Goal: Task Accomplishment & Management: Manage account settings

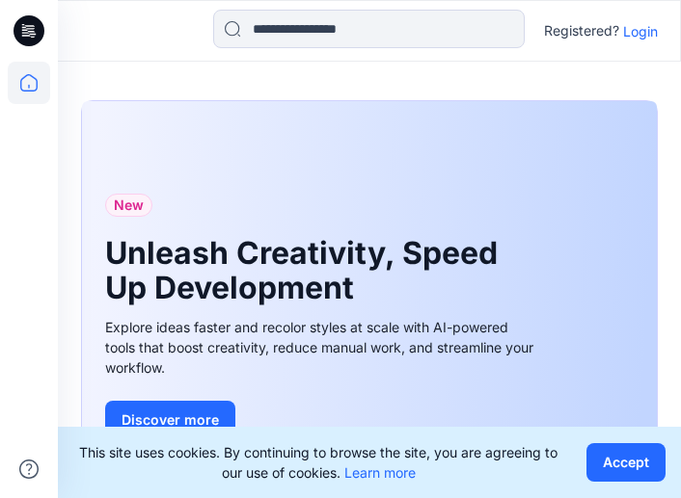
click at [661, 34] on div "Registered? Login" at bounding box center [369, 31] width 622 height 42
click at [645, 30] on p "Login" at bounding box center [640, 31] width 35 height 20
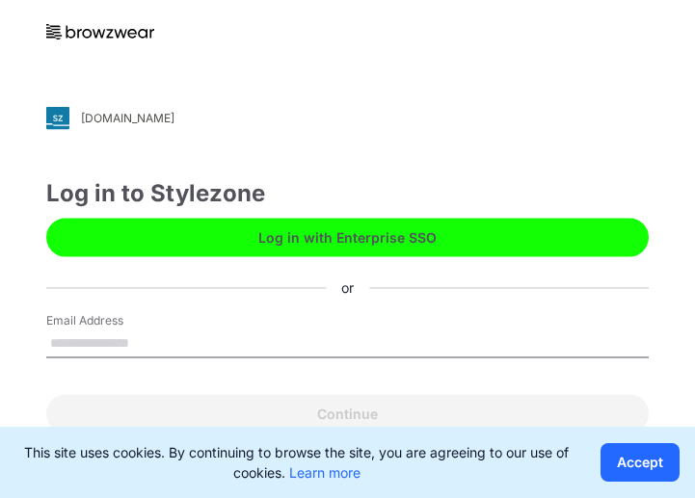
click at [219, 336] on input "Email Address" at bounding box center [347, 343] width 603 height 29
type input "**********"
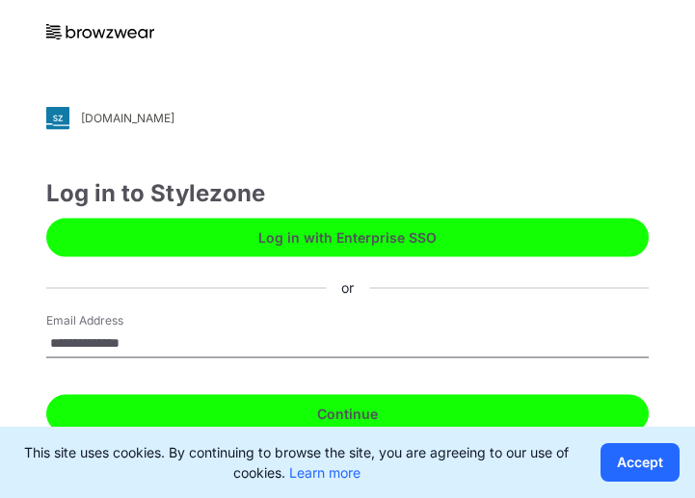
click at [210, 405] on button "Continue" at bounding box center [347, 413] width 603 height 39
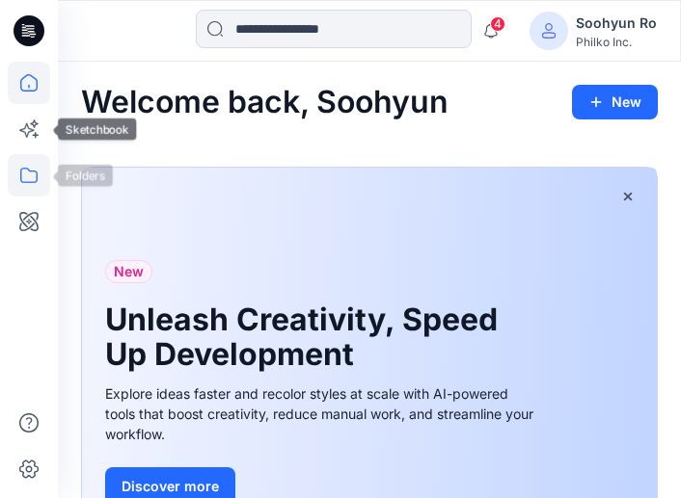
click at [35, 179] on icon at bounding box center [29, 175] width 42 height 42
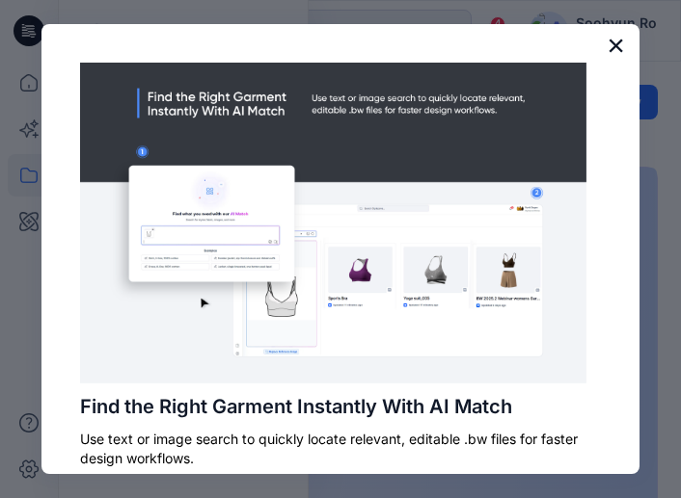
click at [606, 46] on button "×" at bounding box center [615, 45] width 18 height 31
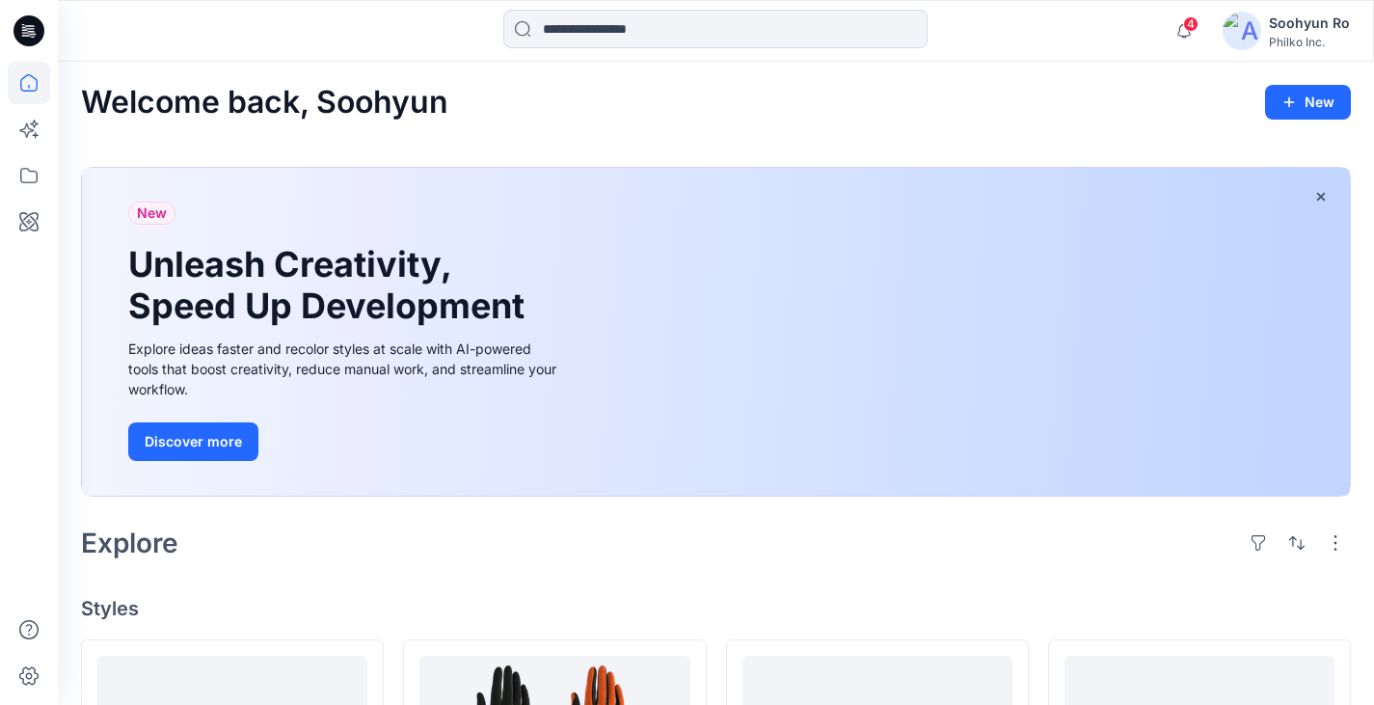
click at [0, 169] on div at bounding box center [29, 352] width 58 height 705
click at [14, 179] on icon at bounding box center [29, 175] width 42 height 42
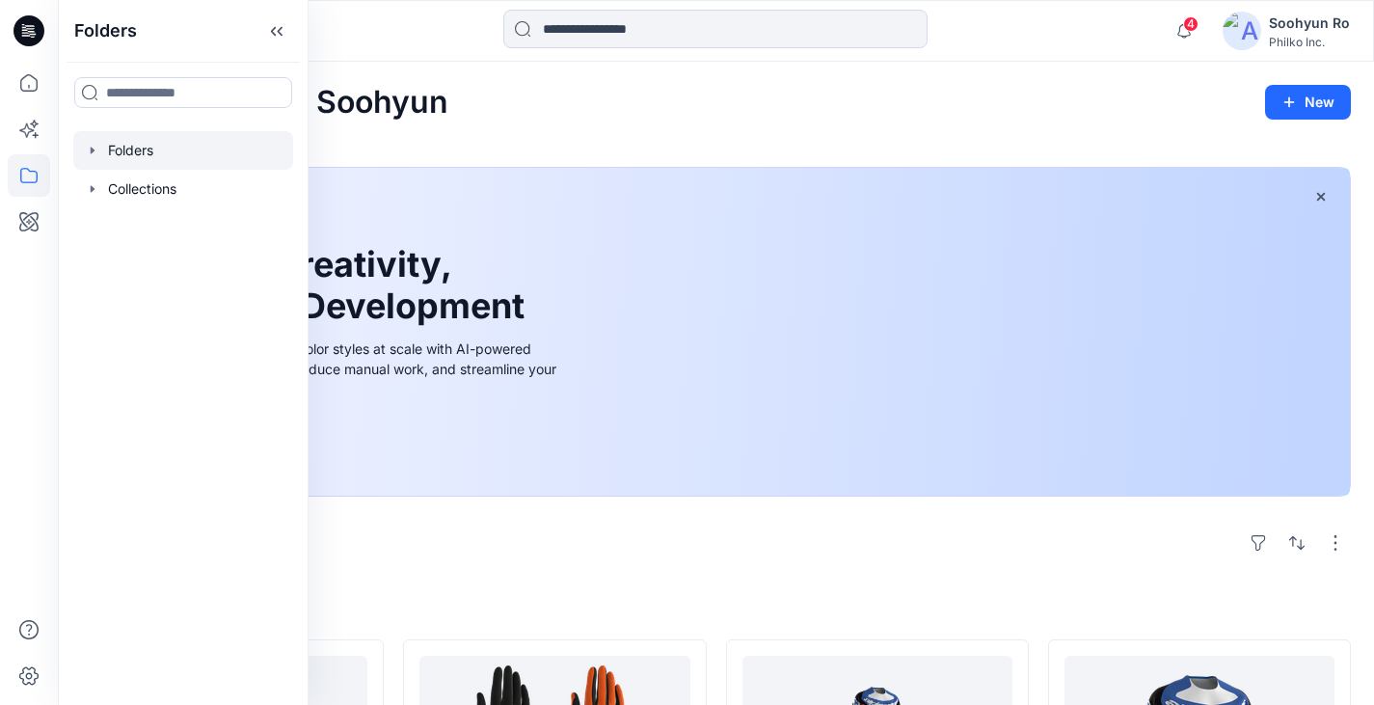
click at [83, 161] on div at bounding box center [183, 150] width 220 height 39
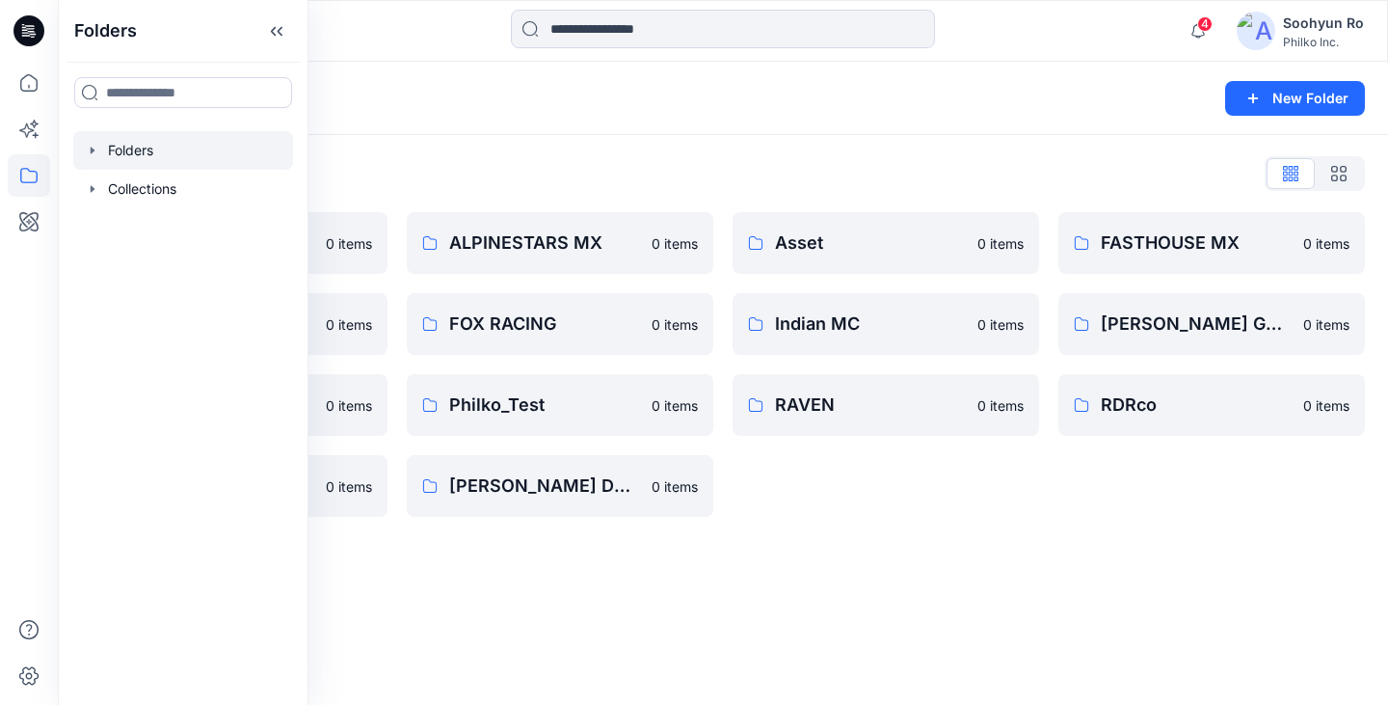
click at [511, 172] on div "Folders List" at bounding box center [723, 173] width 1284 height 31
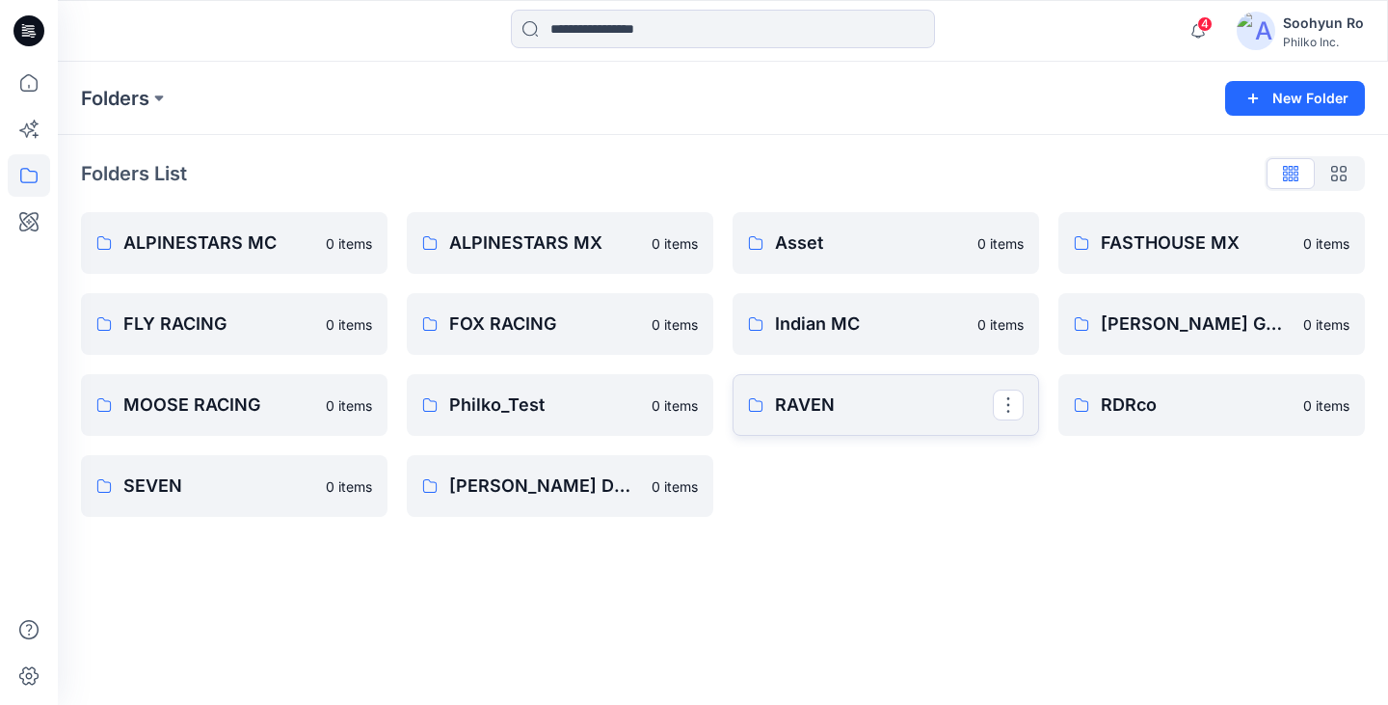
click at [694, 400] on p "RAVEN" at bounding box center [884, 404] width 218 height 27
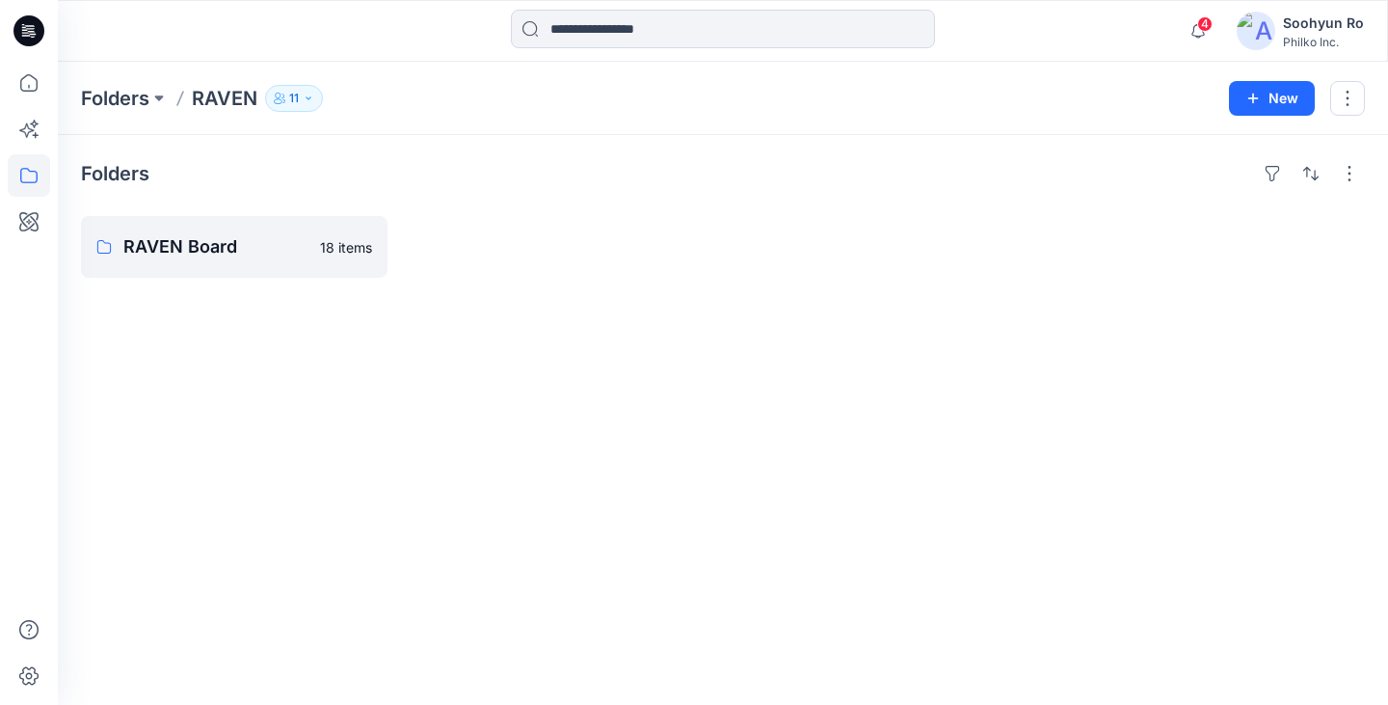
click at [296, 105] on p "11" at bounding box center [294, 98] width 10 height 21
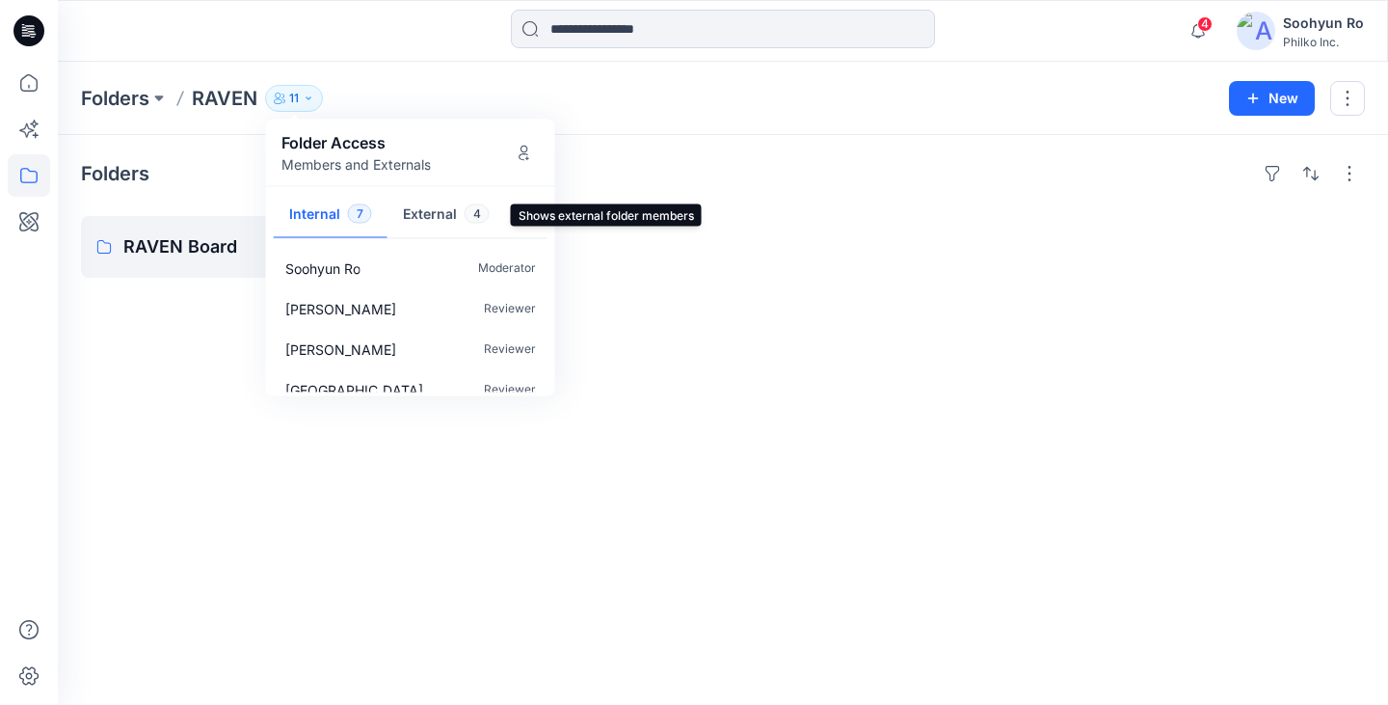
click at [419, 214] on button "External 4" at bounding box center [447, 215] width 118 height 49
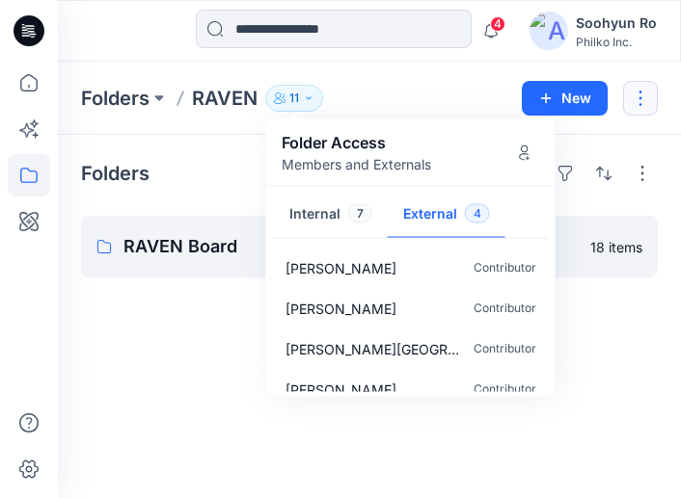
click at [632, 88] on button "button" at bounding box center [640, 98] width 35 height 35
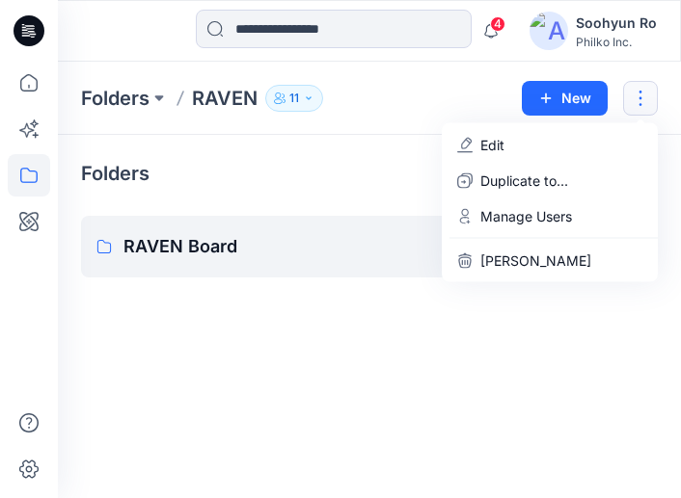
click at [549, 45] on img at bounding box center [548, 31] width 39 height 39
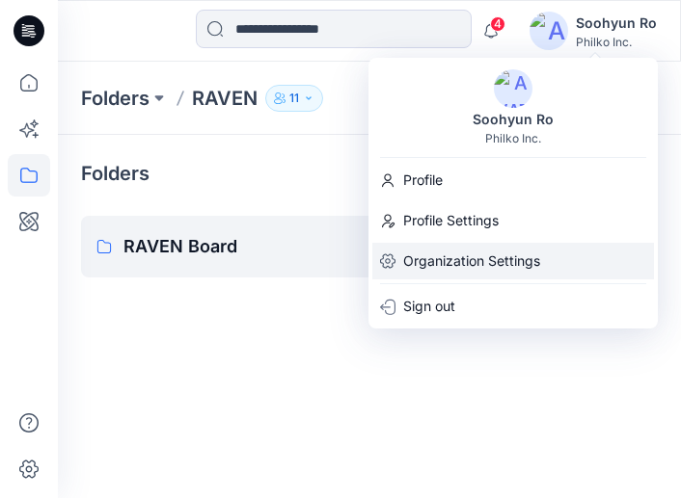
click at [430, 251] on p "Organization Settings" at bounding box center [471, 261] width 137 height 37
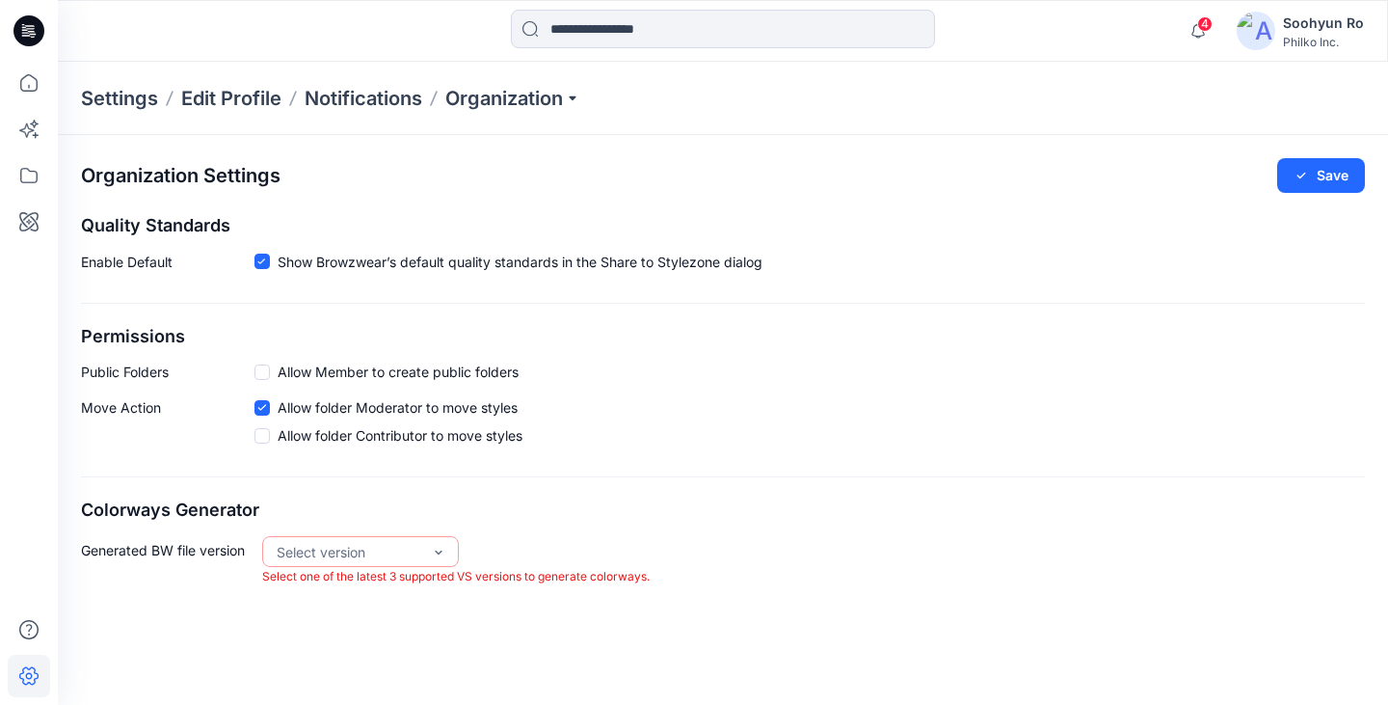
click at [528, 119] on div "Settings Edit Profile Notifications Organization" at bounding box center [723, 98] width 1330 height 73
click at [541, 101] on p "Organization" at bounding box center [512, 98] width 135 height 27
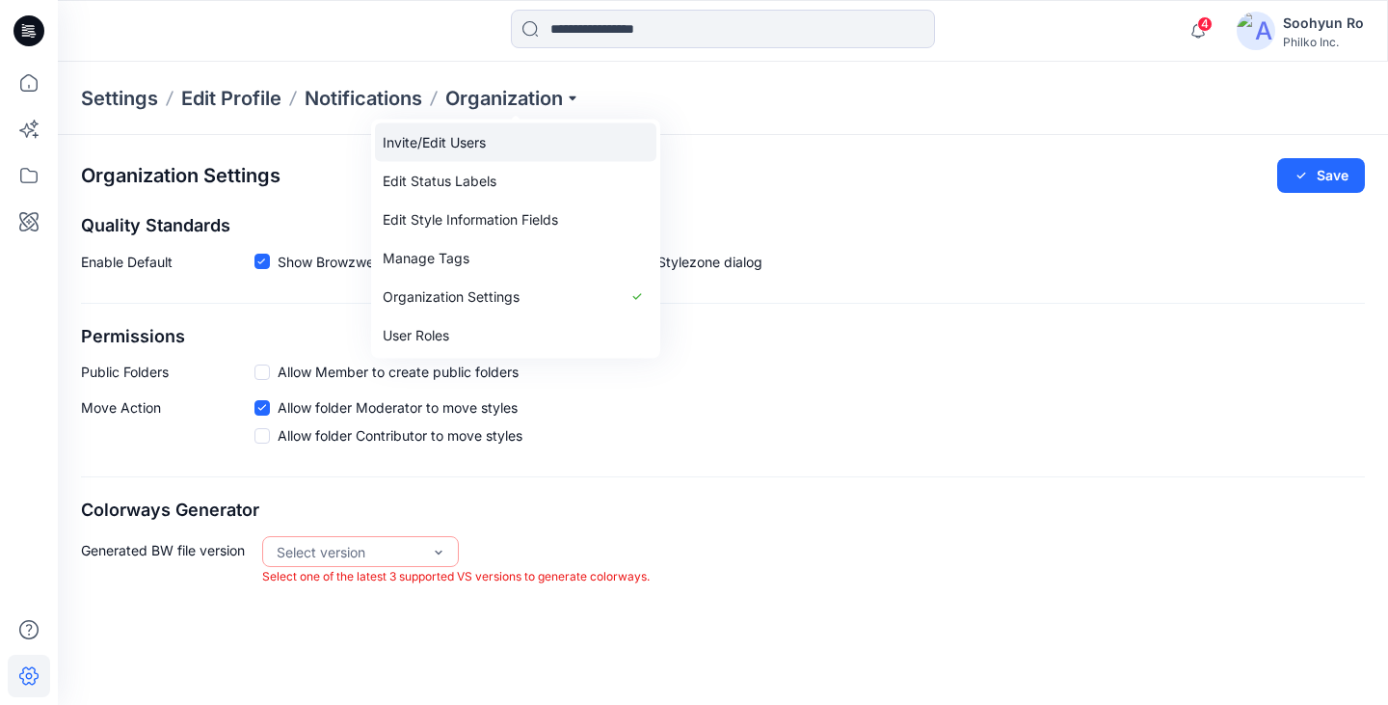
click at [516, 140] on link "Invite/Edit Users" at bounding box center [516, 142] width 282 height 39
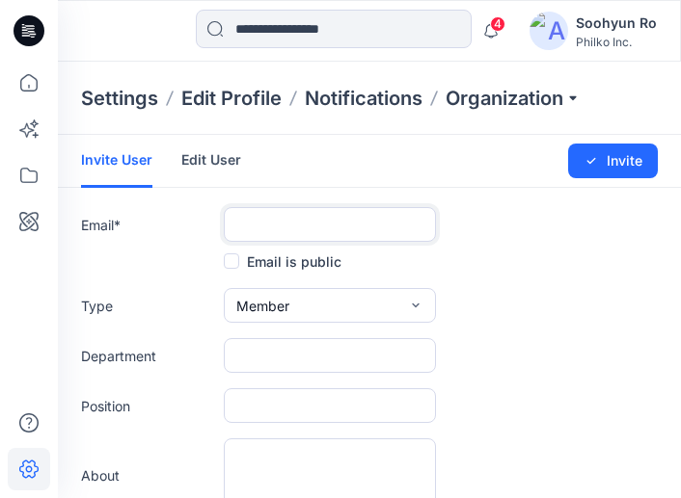
click at [321, 220] on input "text" at bounding box center [330, 224] width 212 height 35
paste input "**********"
type input "**********"
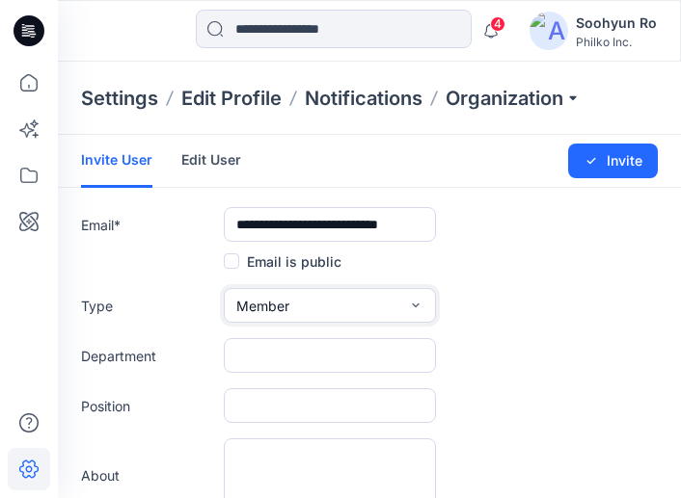
click at [242, 306] on span "Member" at bounding box center [262, 306] width 53 height 20
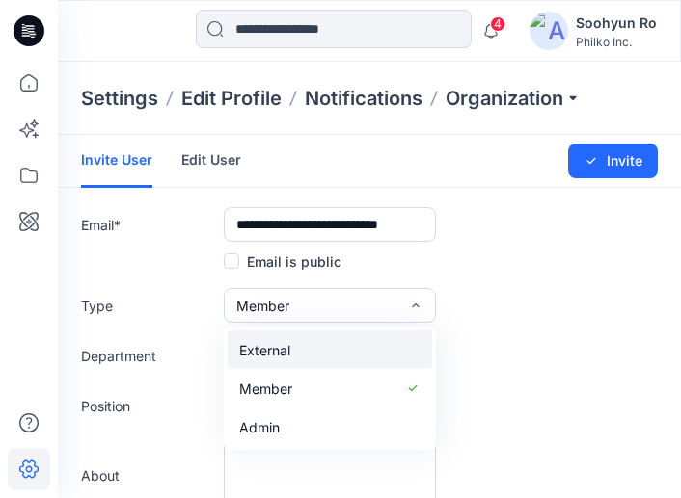
click at [281, 352] on span "External" at bounding box center [264, 350] width 51 height 20
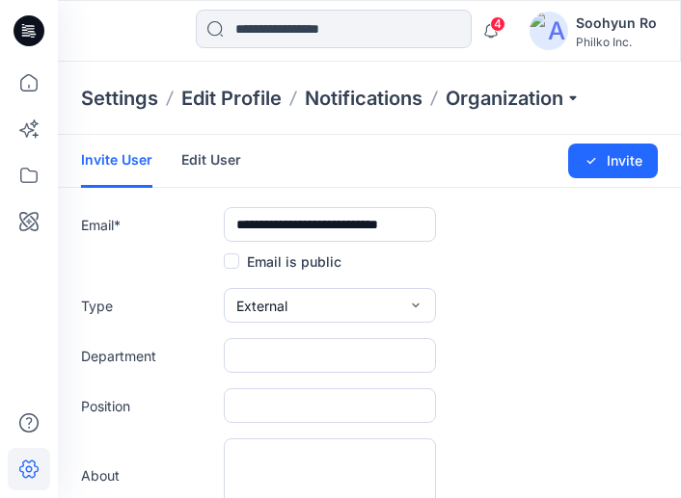
click at [624, 389] on div "Position" at bounding box center [369, 406] width 577 height 35
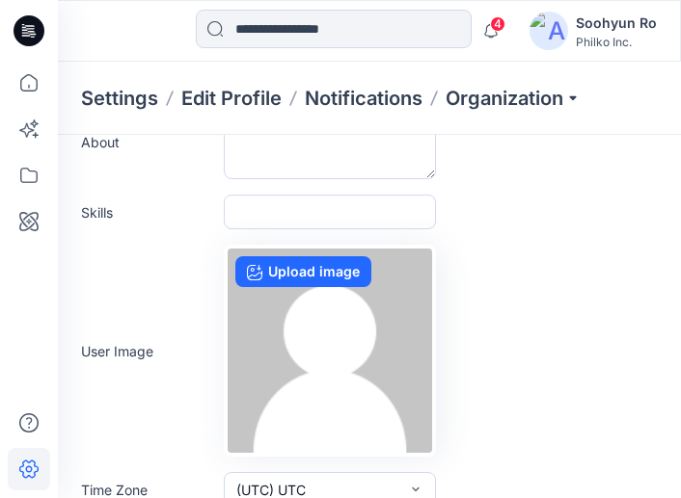
scroll to position [396, 0]
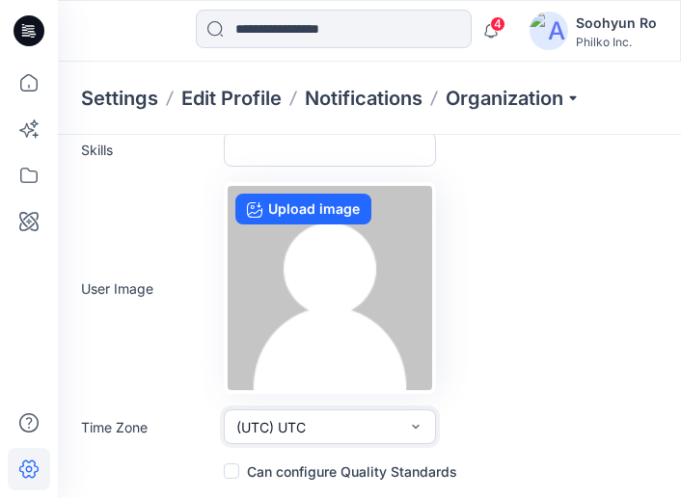
click at [368, 423] on button "(UTC) UTC" at bounding box center [330, 427] width 212 height 35
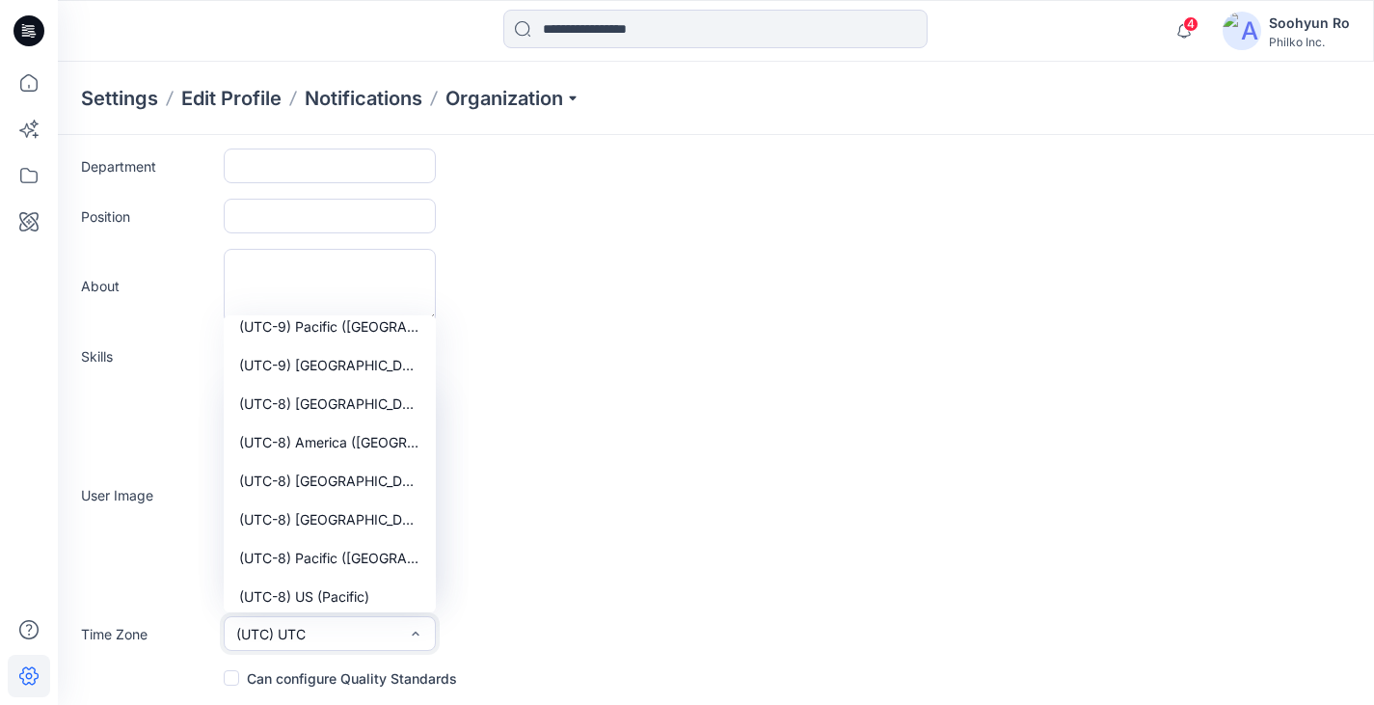
scroll to position [596, 0]
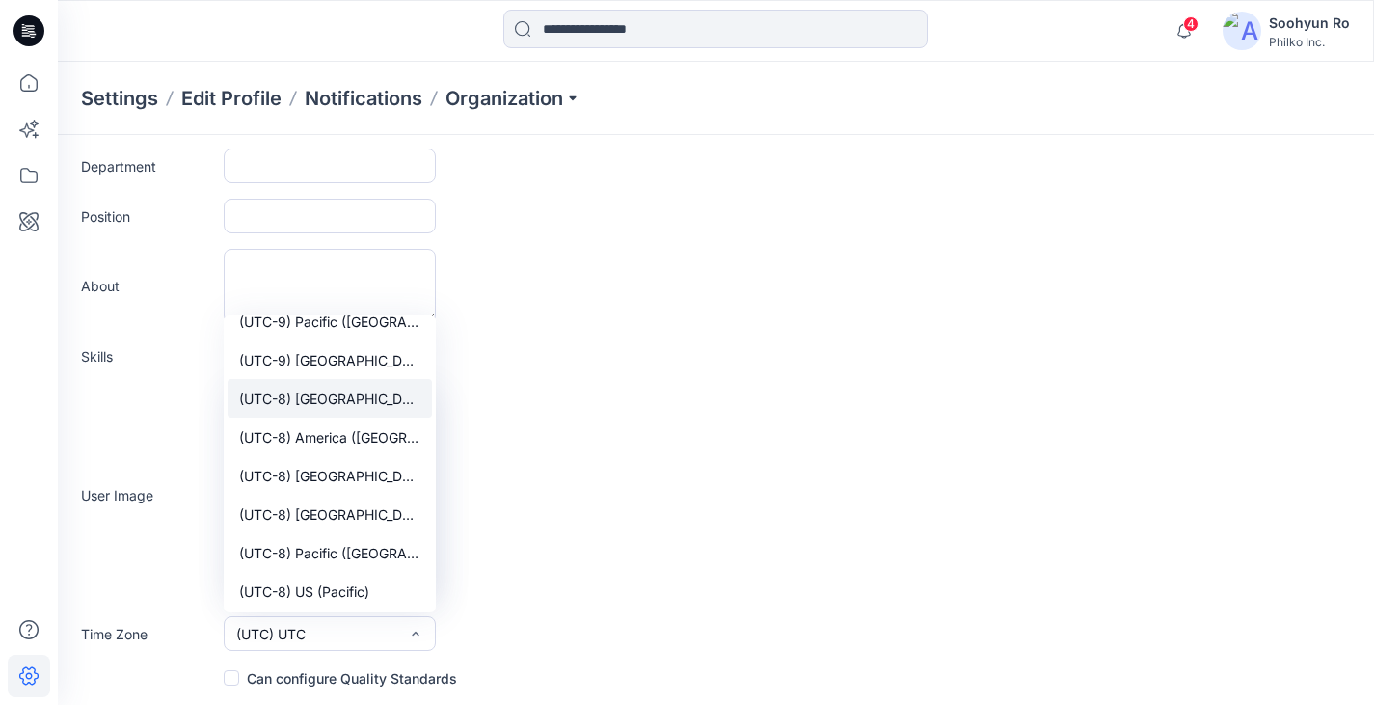
click at [350, 396] on span "(UTC-8) America (Los Angeles)" at bounding box center [329, 399] width 181 height 20
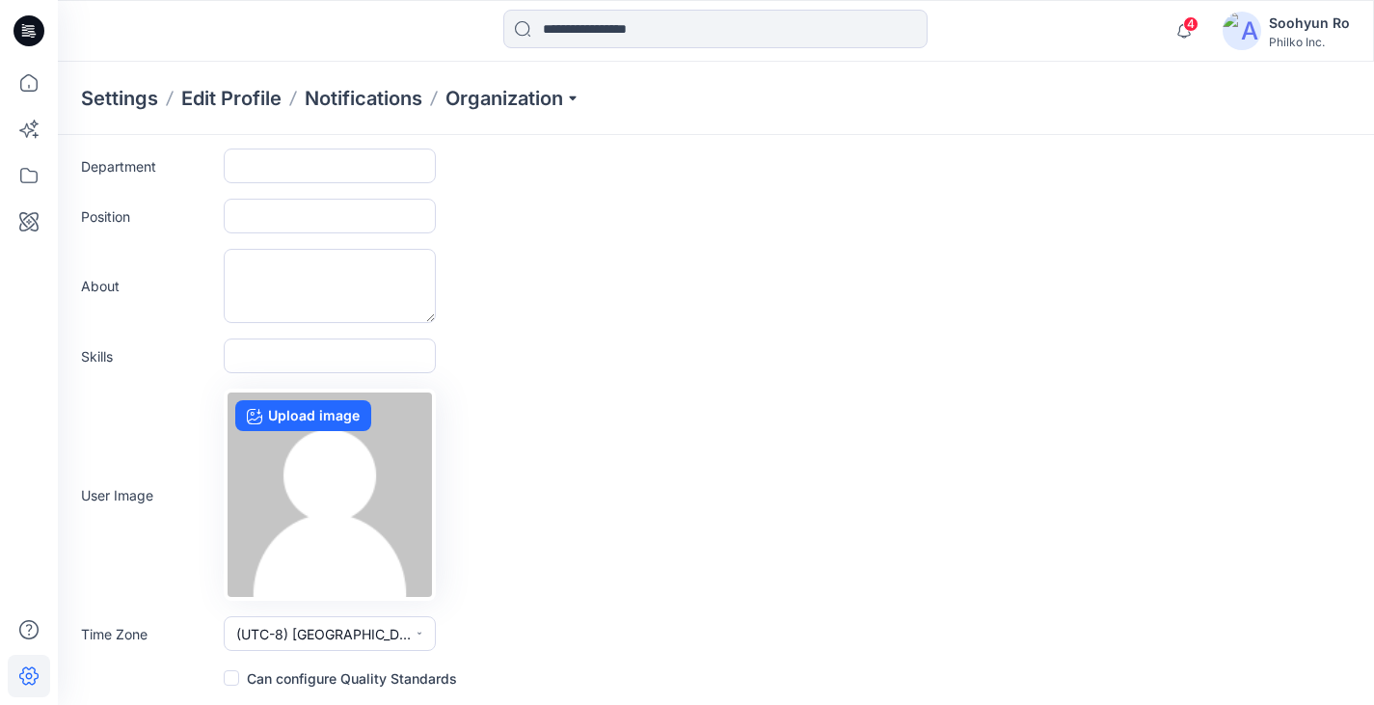
click at [546, 481] on div "User Image Upload image" at bounding box center [716, 495] width 1270 height 212
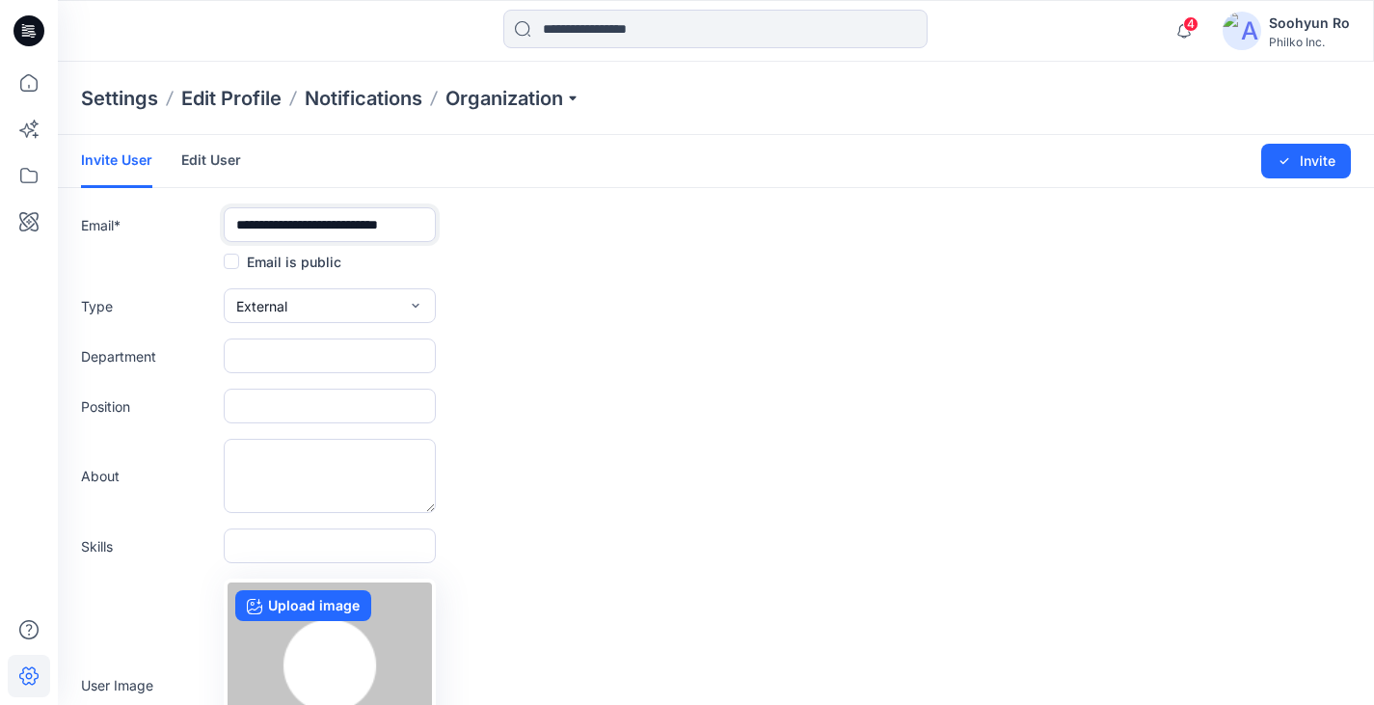
click at [317, 221] on input "**********" at bounding box center [330, 224] width 212 height 35
click at [694, 165] on button "Invite" at bounding box center [1306, 161] width 90 height 35
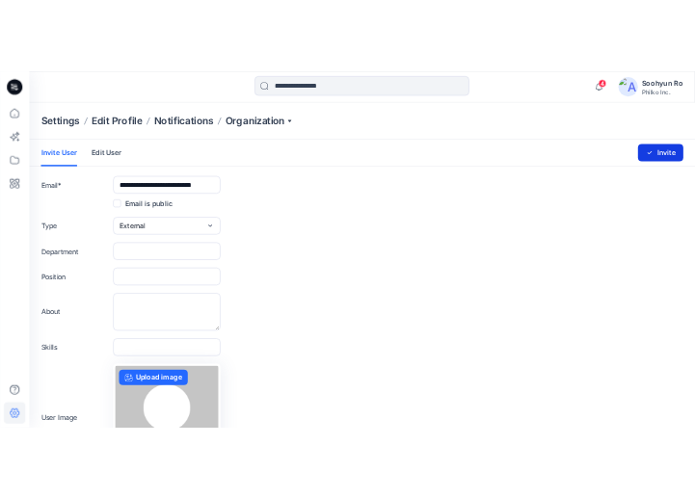
scroll to position [0, 0]
